Goal: Information Seeking & Learning: Learn about a topic

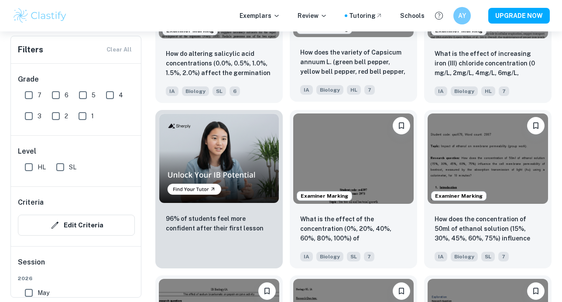
scroll to position [548, 0]
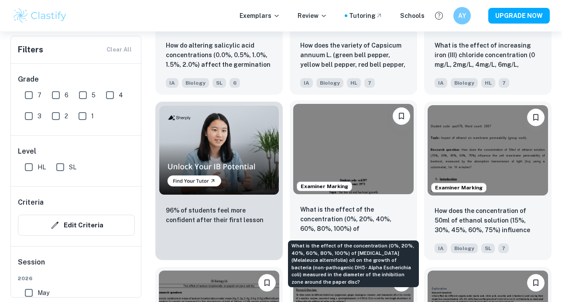
click at [336, 219] on p "What is the effect of the concentration (0%, 20%, 40%, 60%, 80%, 100%) of [MEDI…" at bounding box center [353, 220] width 107 height 30
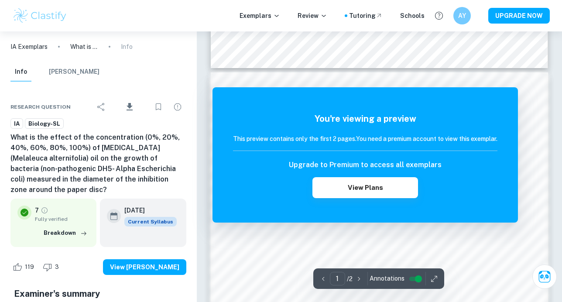
scroll to position [485, 0]
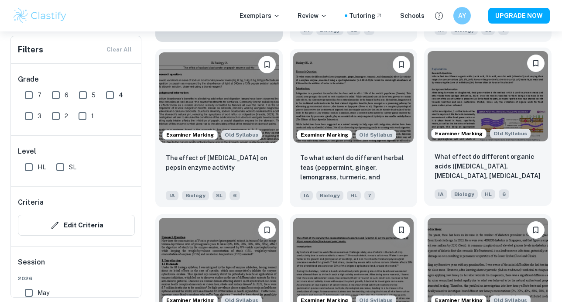
scroll to position [786, 0]
